Goal: Task Accomplishment & Management: Manage account settings

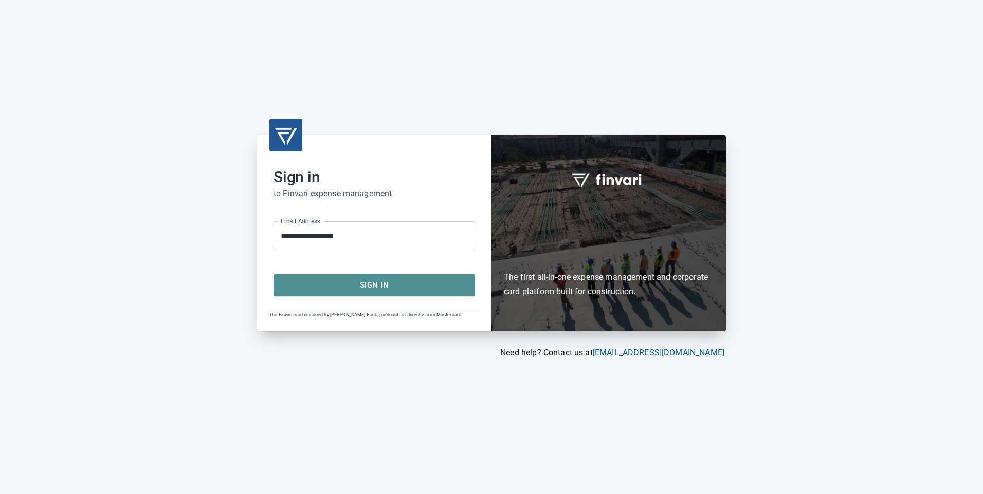
click at [413, 289] on span "Sign In" at bounding box center [374, 285] width 179 height 13
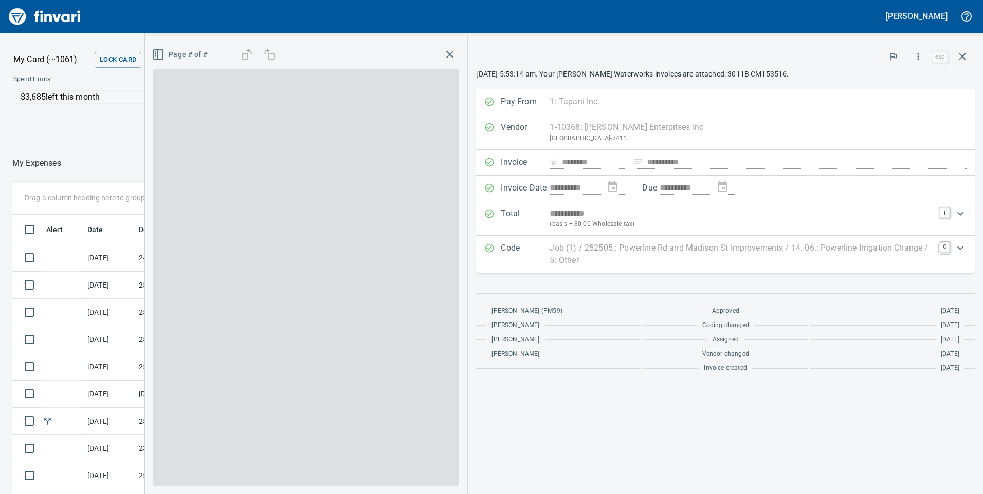
scroll to position [374, 678]
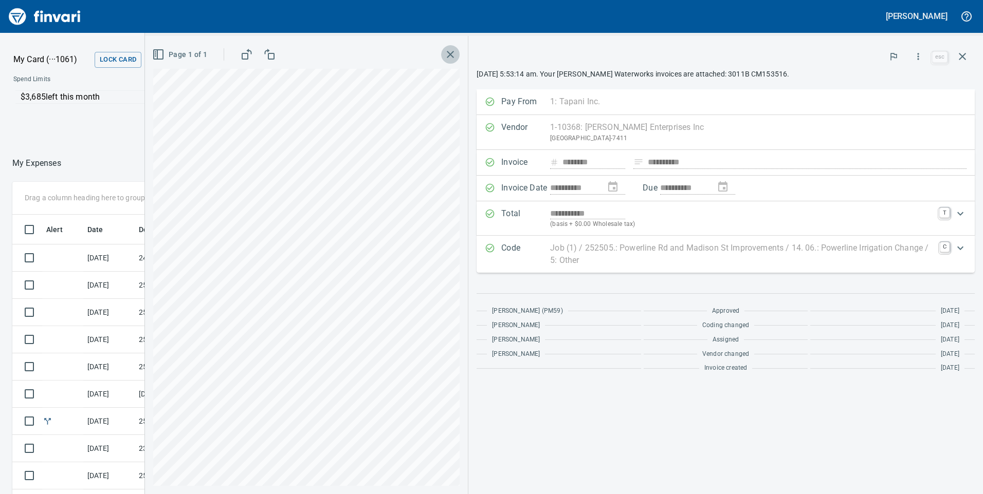
click at [452, 52] on icon "button" at bounding box center [450, 54] width 7 height 7
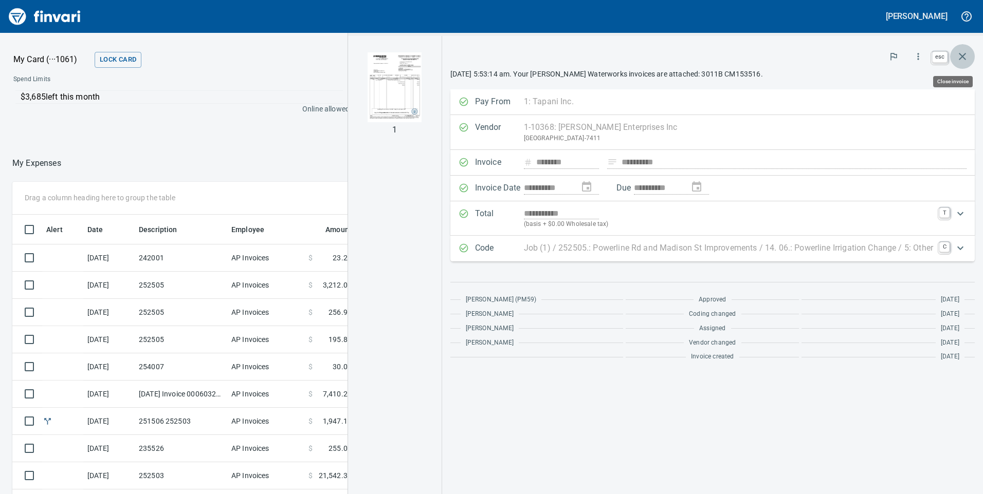
click at [964, 56] on icon "button" at bounding box center [962, 56] width 12 height 12
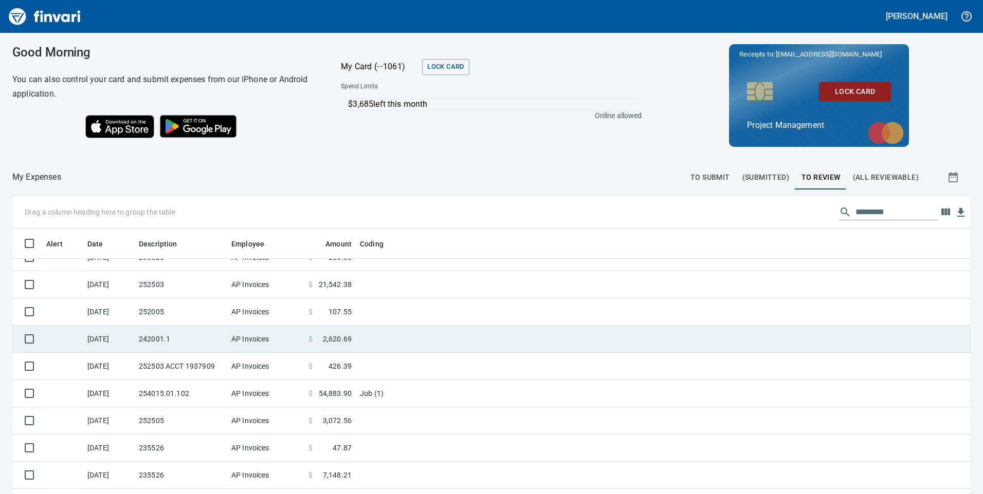
scroll to position [257, 0]
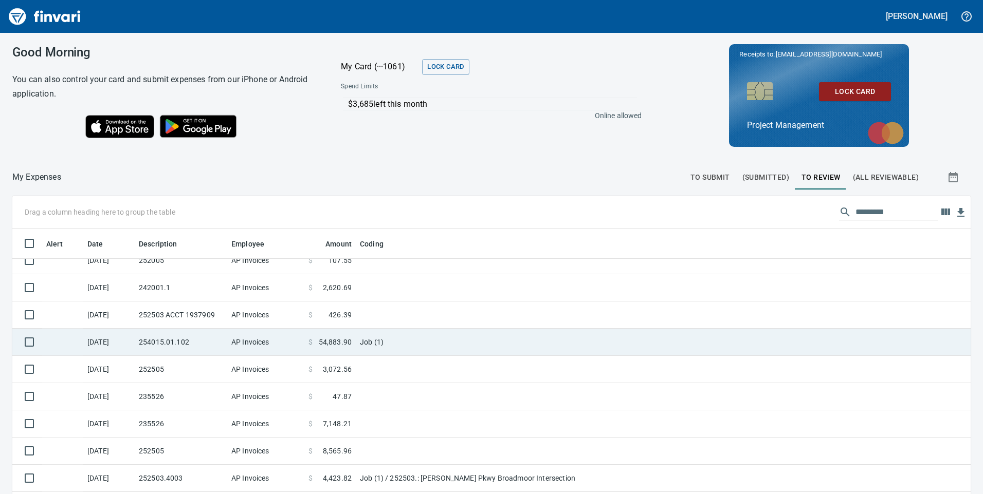
click at [345, 339] on span "54,883.90" at bounding box center [335, 342] width 33 height 10
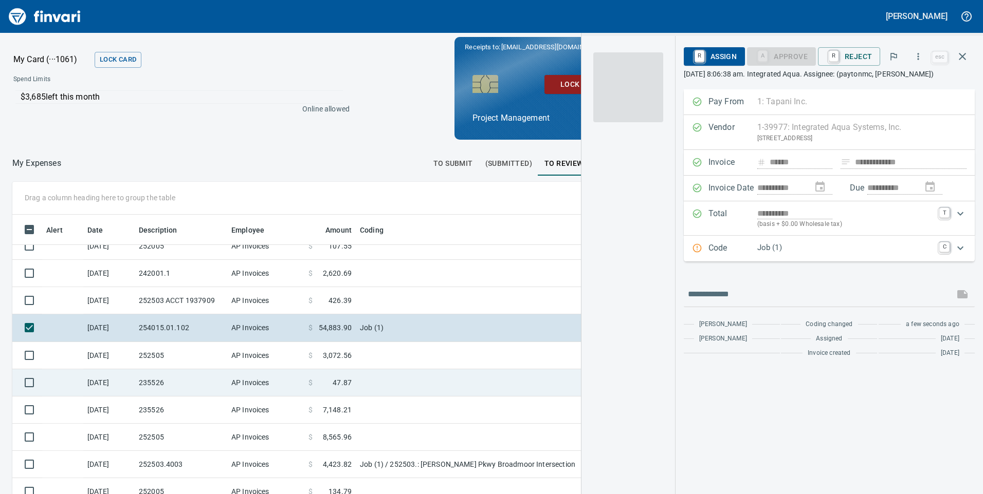
scroll to position [374, 678]
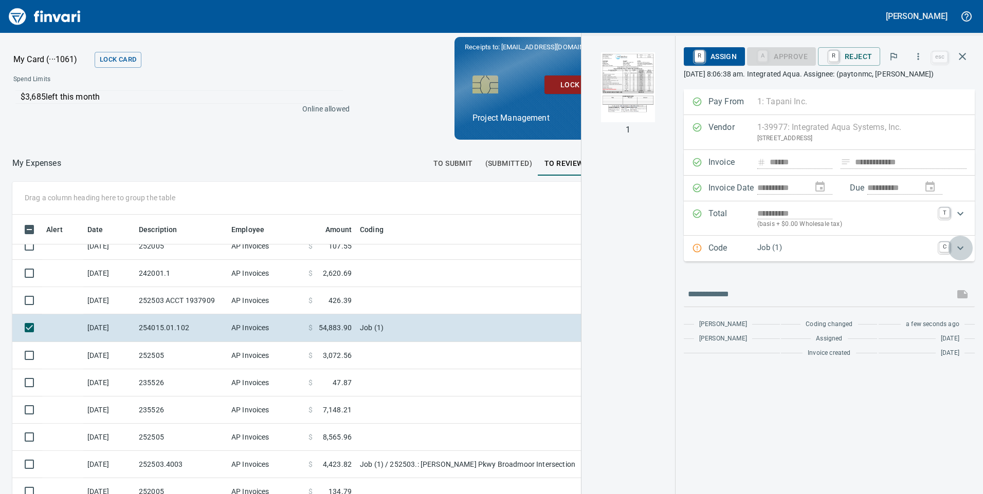
click at [959, 248] on icon "Expand" at bounding box center [960, 248] width 12 height 12
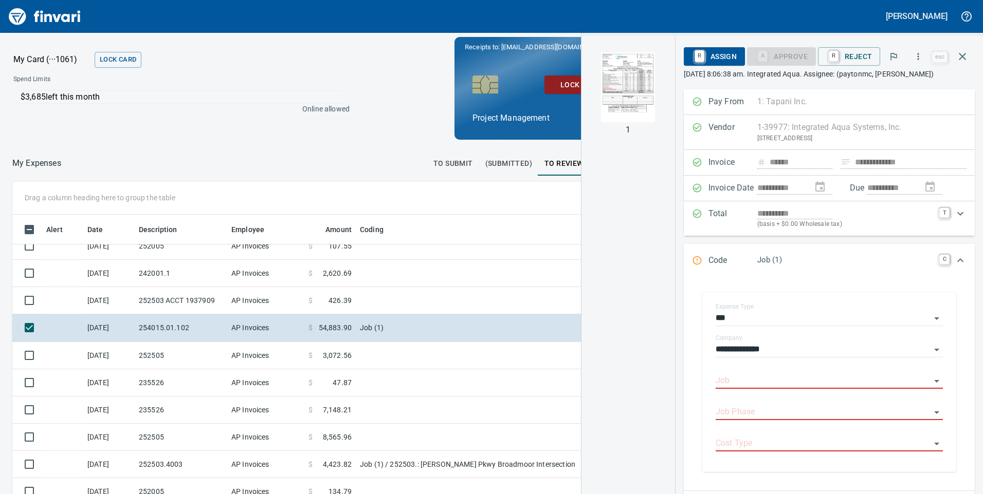
click at [841, 378] on div "**********" at bounding box center [829, 382] width 274 height 200
click at [834, 244] on div "Code Job (1) C" at bounding box center [829, 261] width 291 height 34
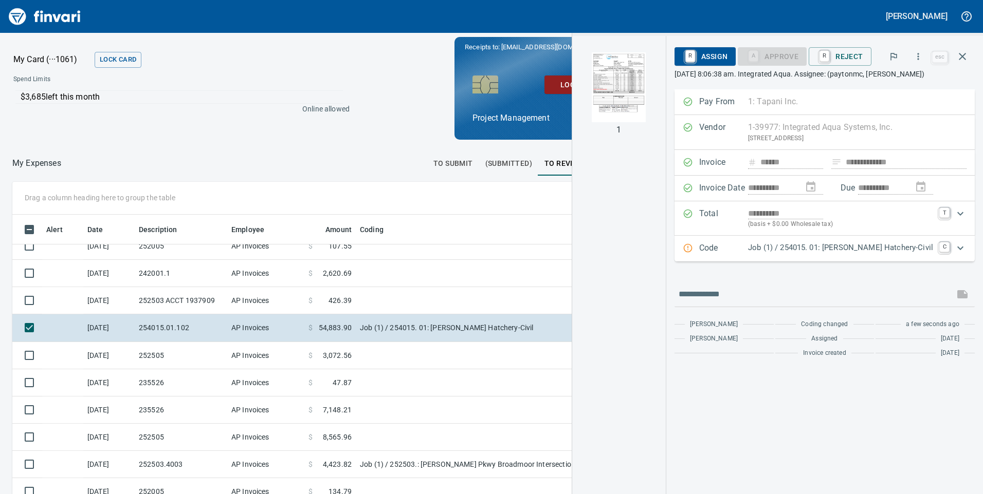
scroll to position [0, 0]
click at [959, 253] on icon "Expand" at bounding box center [960, 248] width 12 height 12
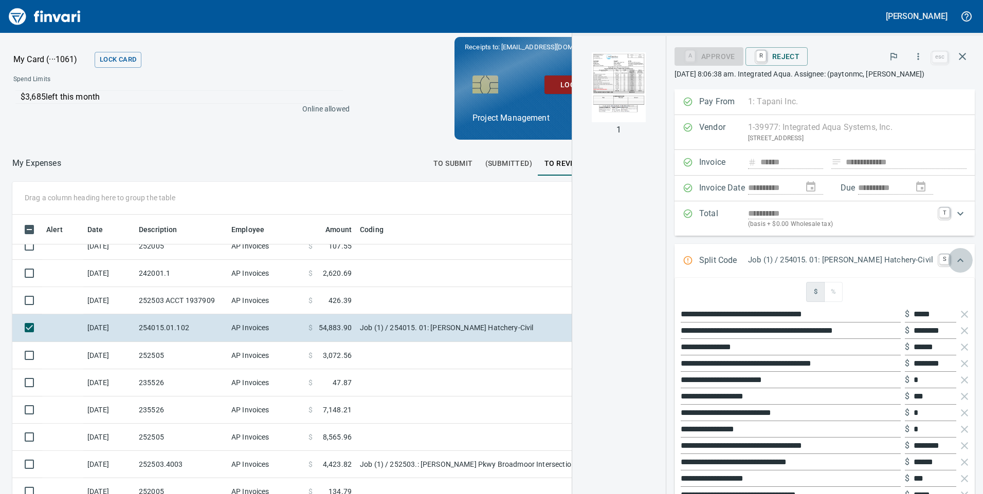
click at [954, 258] on icon "Expand" at bounding box center [960, 260] width 12 height 12
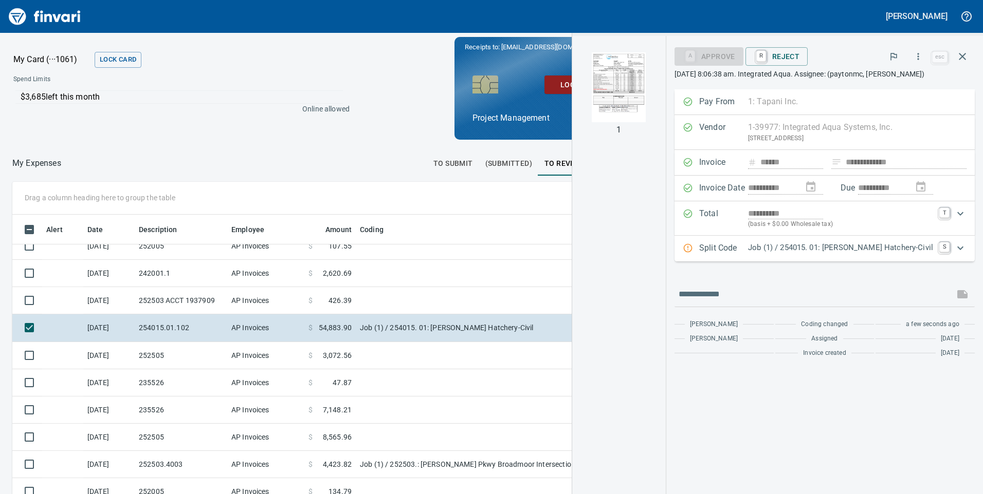
click at [958, 247] on icon "Expand" at bounding box center [960, 248] width 12 height 12
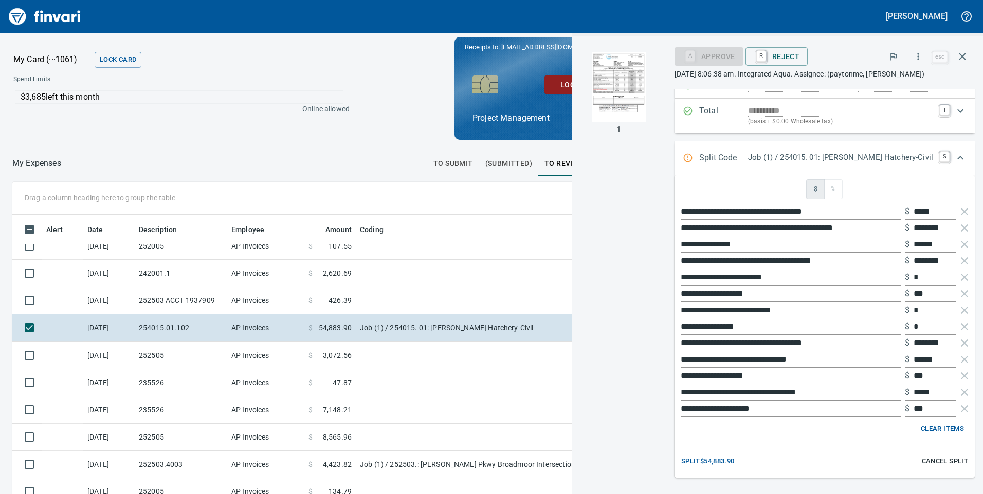
scroll to position [196, 0]
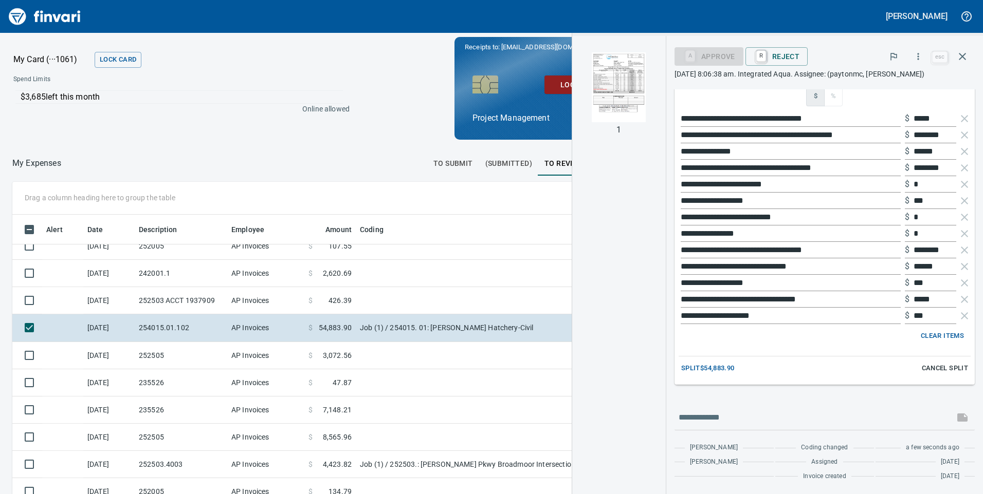
click at [939, 368] on span "Cancel Split" at bounding box center [945, 369] width 46 height 12
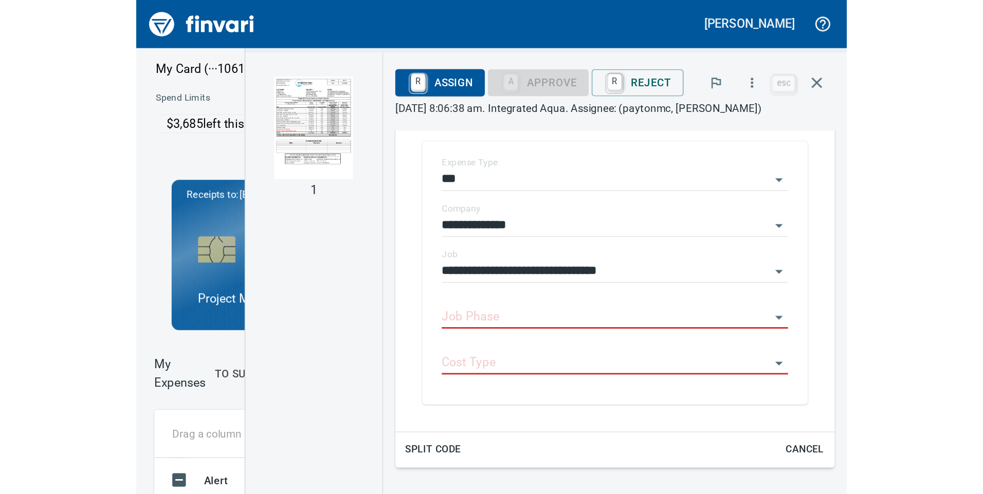
scroll to position [373, 678]
